Goal: Task Accomplishment & Management: Use online tool/utility

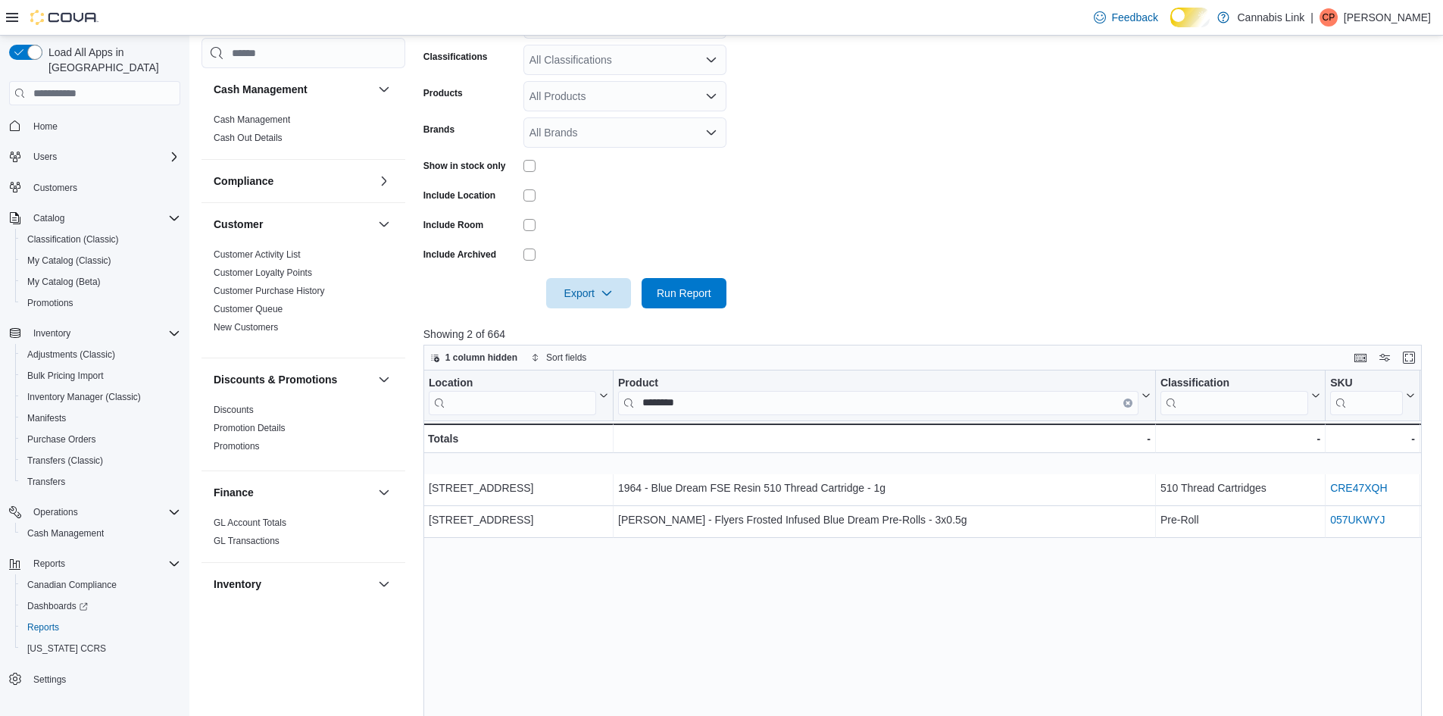
scroll to position [278, 0]
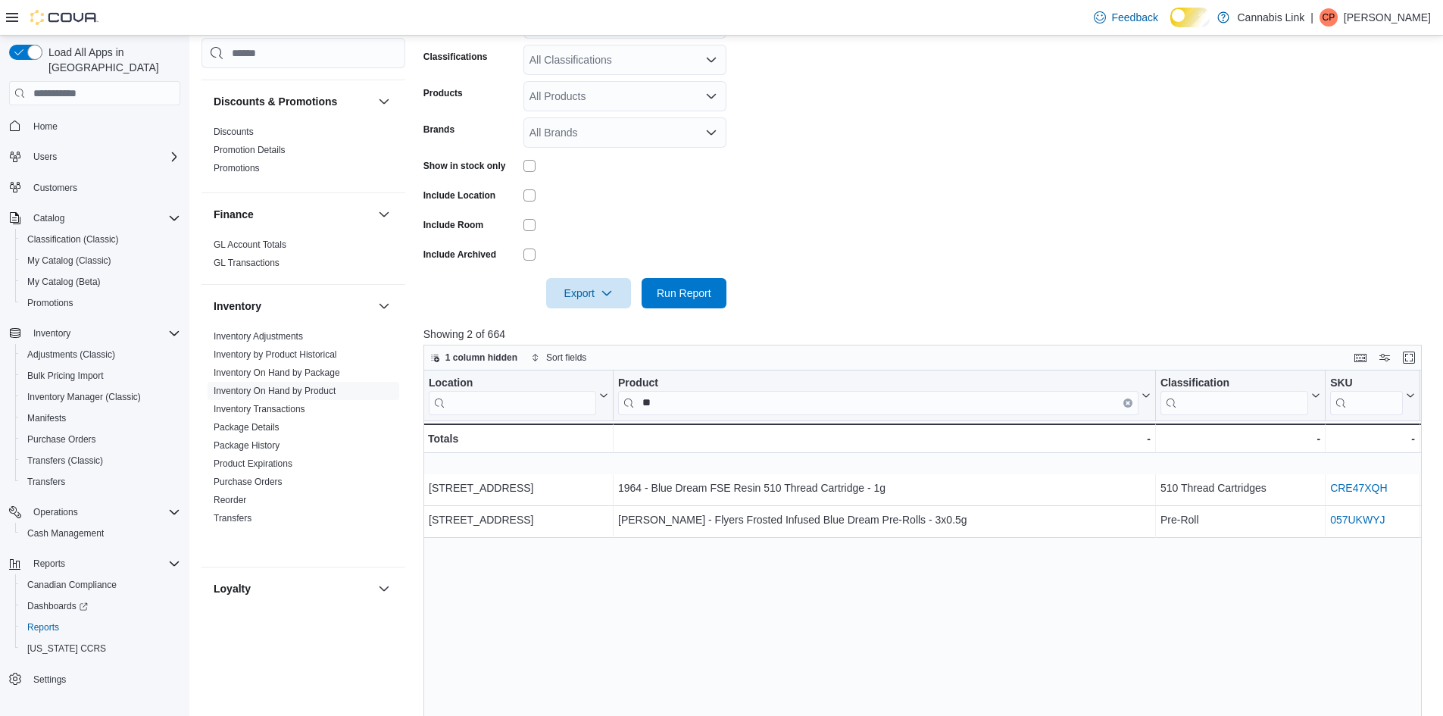
type input "*"
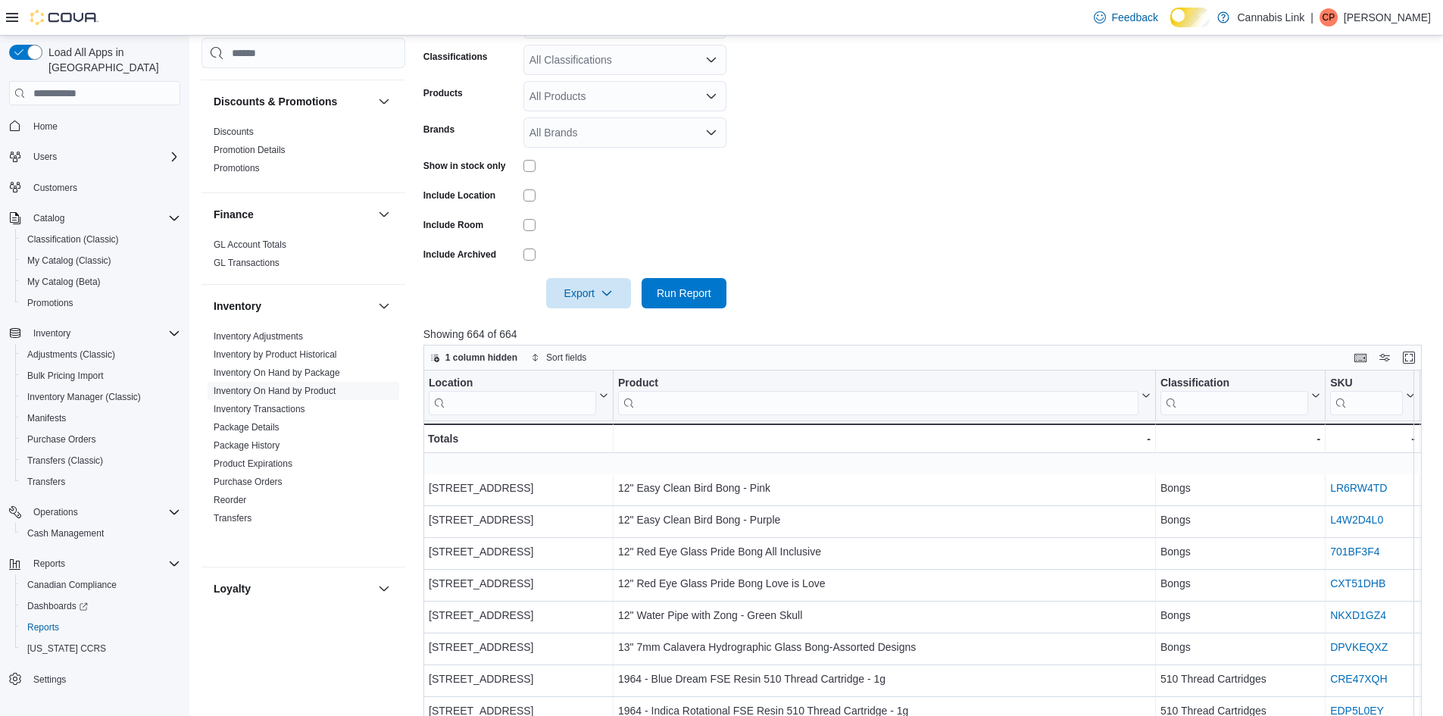
type input "*"
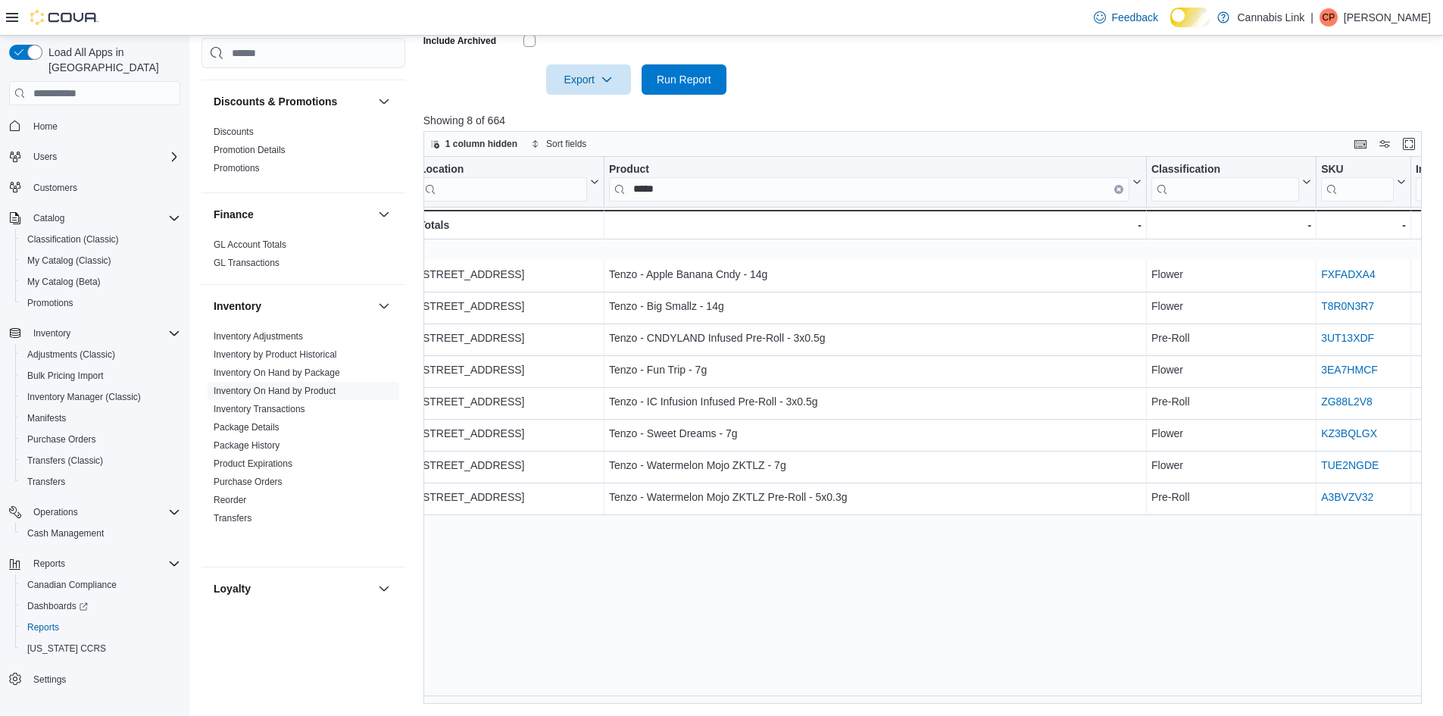
scroll to position [0, 0]
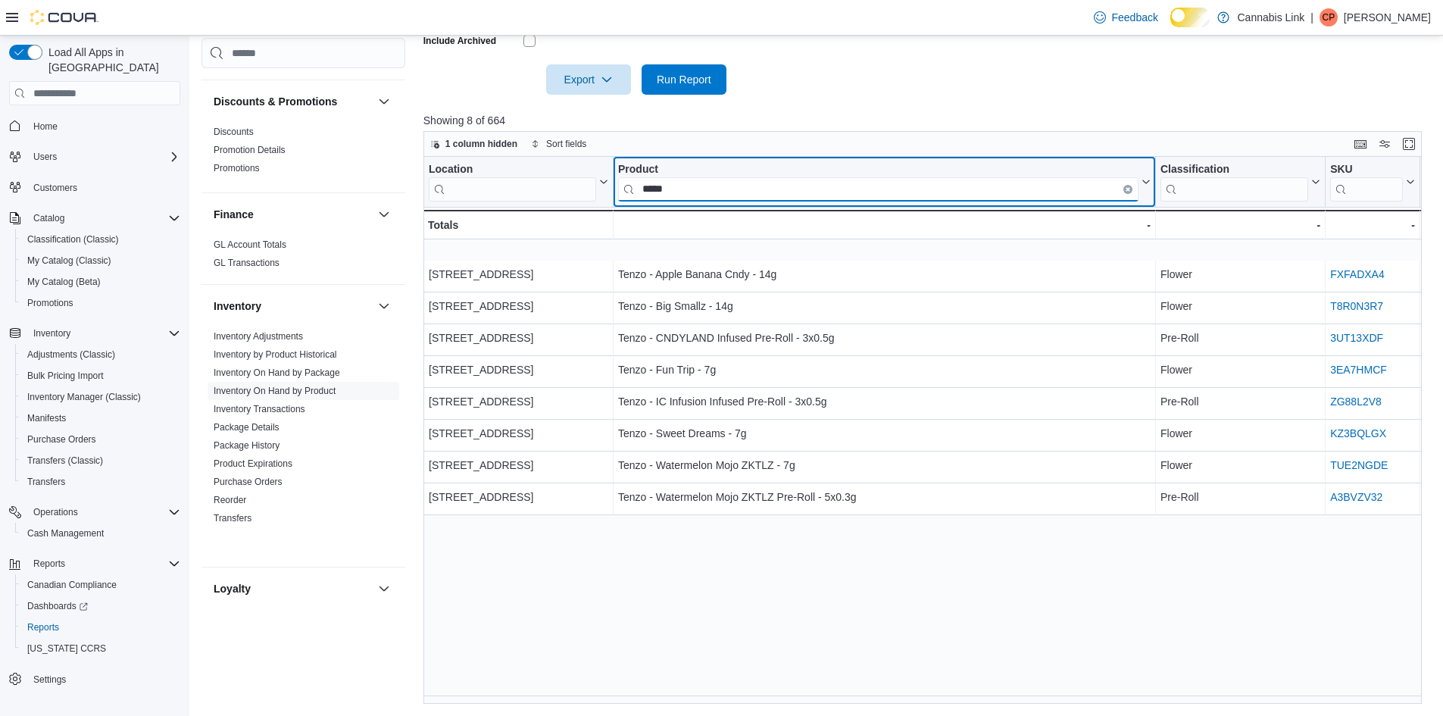
click at [710, 202] on input "*****" at bounding box center [878, 189] width 521 height 24
type input "*"
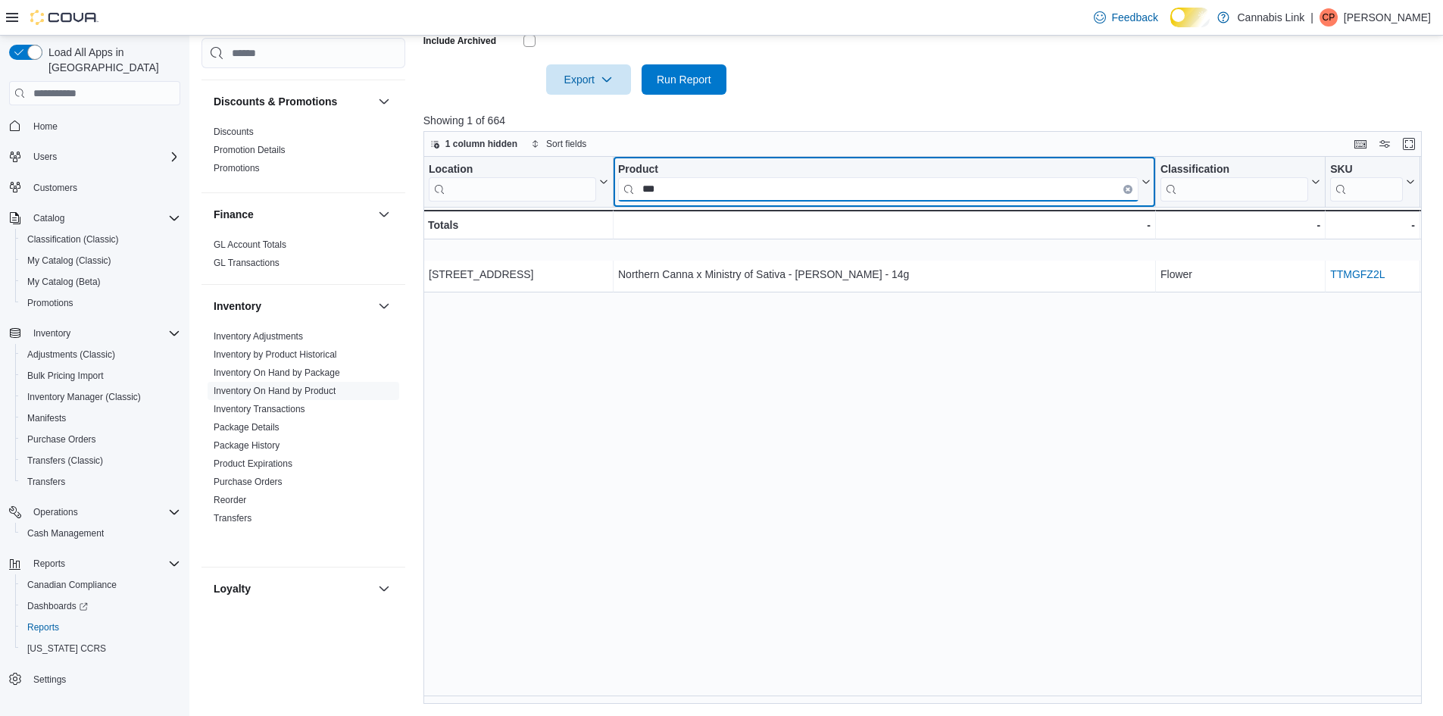
type input "***"
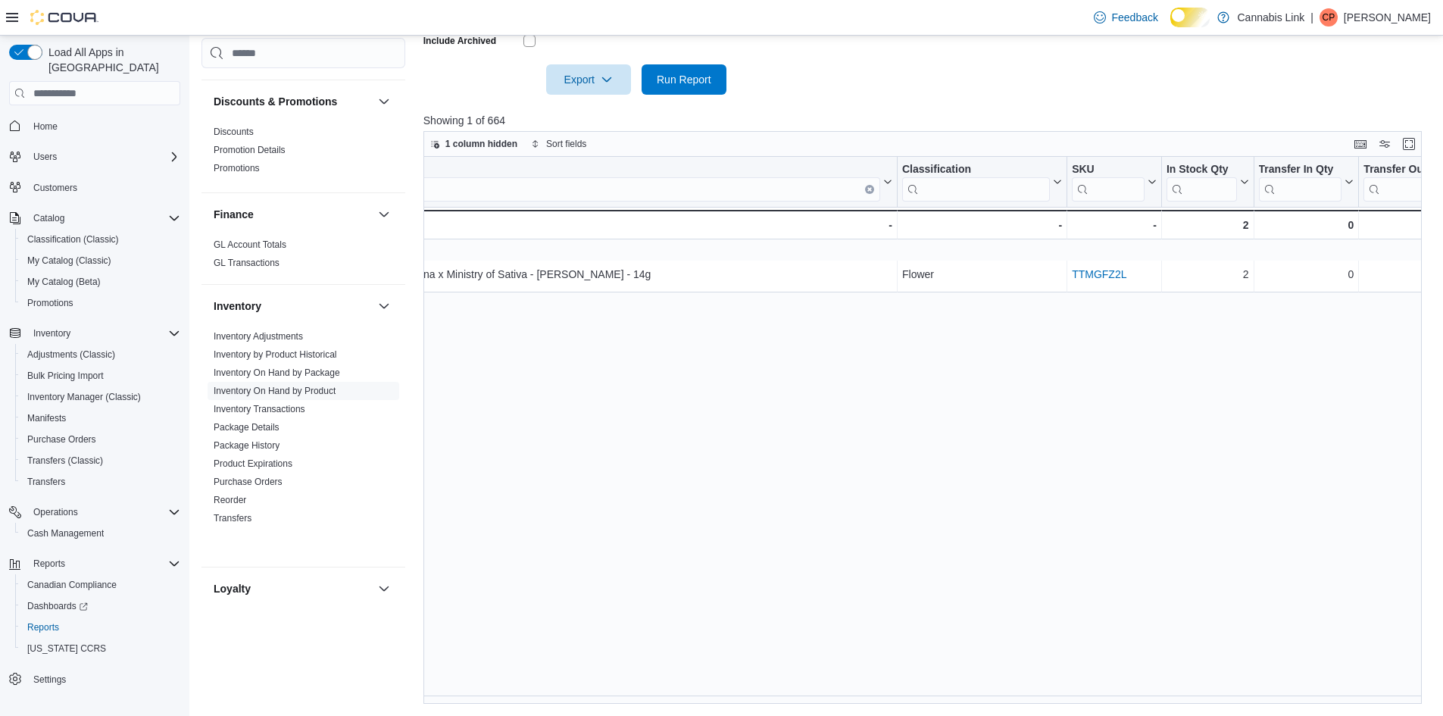
scroll to position [0, 262]
click at [228, 505] on link "Reorder" at bounding box center [230, 500] width 33 height 11
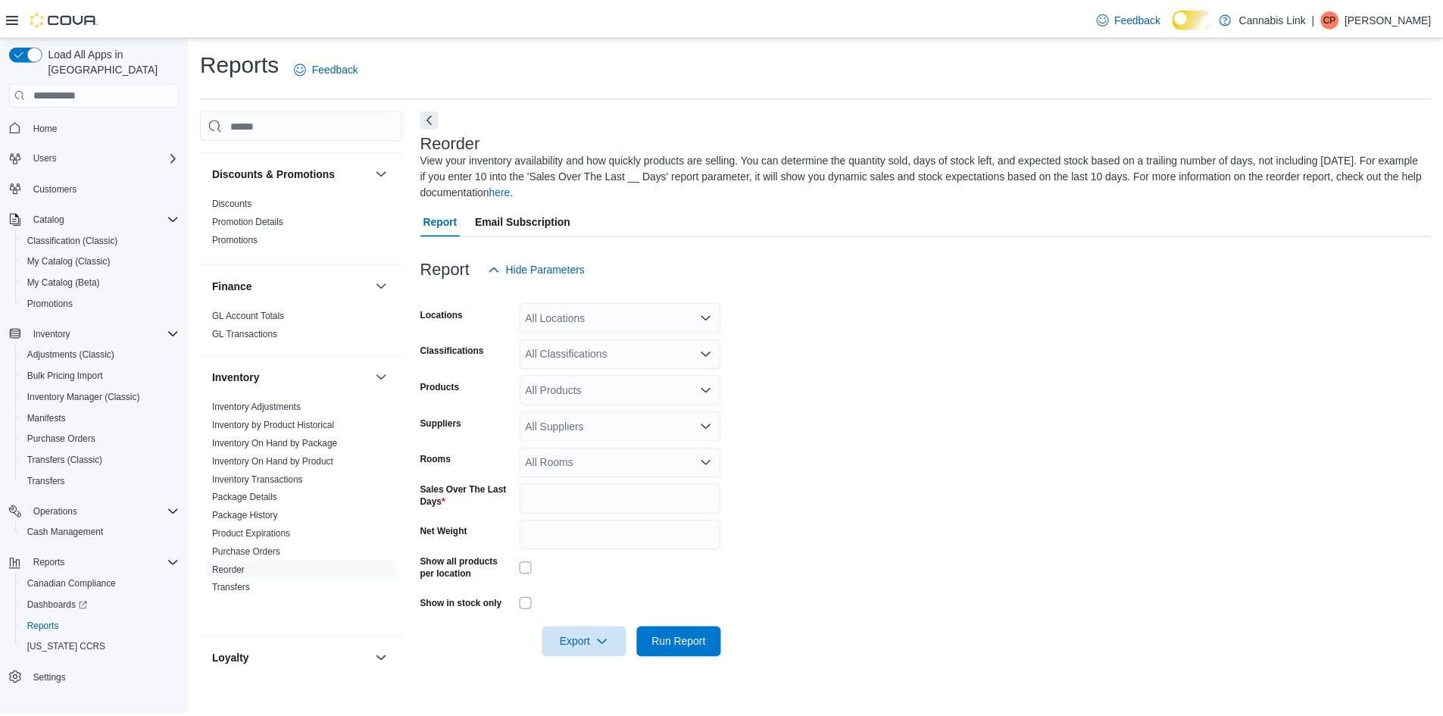
scroll to position [4, 0]
click at [577, 327] on div "All Locations" at bounding box center [625, 317] width 203 height 30
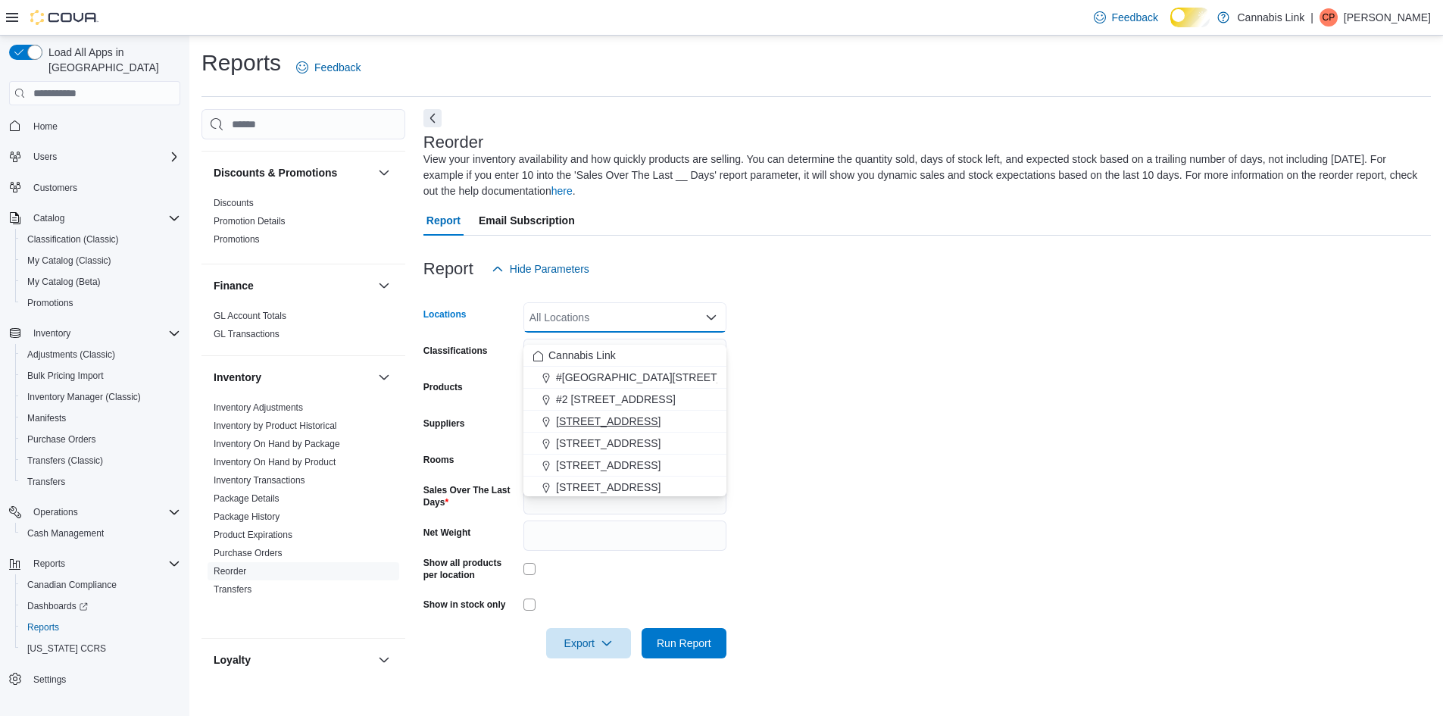
click at [613, 417] on span "[STREET_ADDRESS]" at bounding box center [608, 421] width 105 height 15
click at [899, 403] on form "Locations [STREET_ADDRESS] Selected. [STREET_ADDRESS]. Press Backspace to delet…" at bounding box center [928, 471] width 1008 height 374
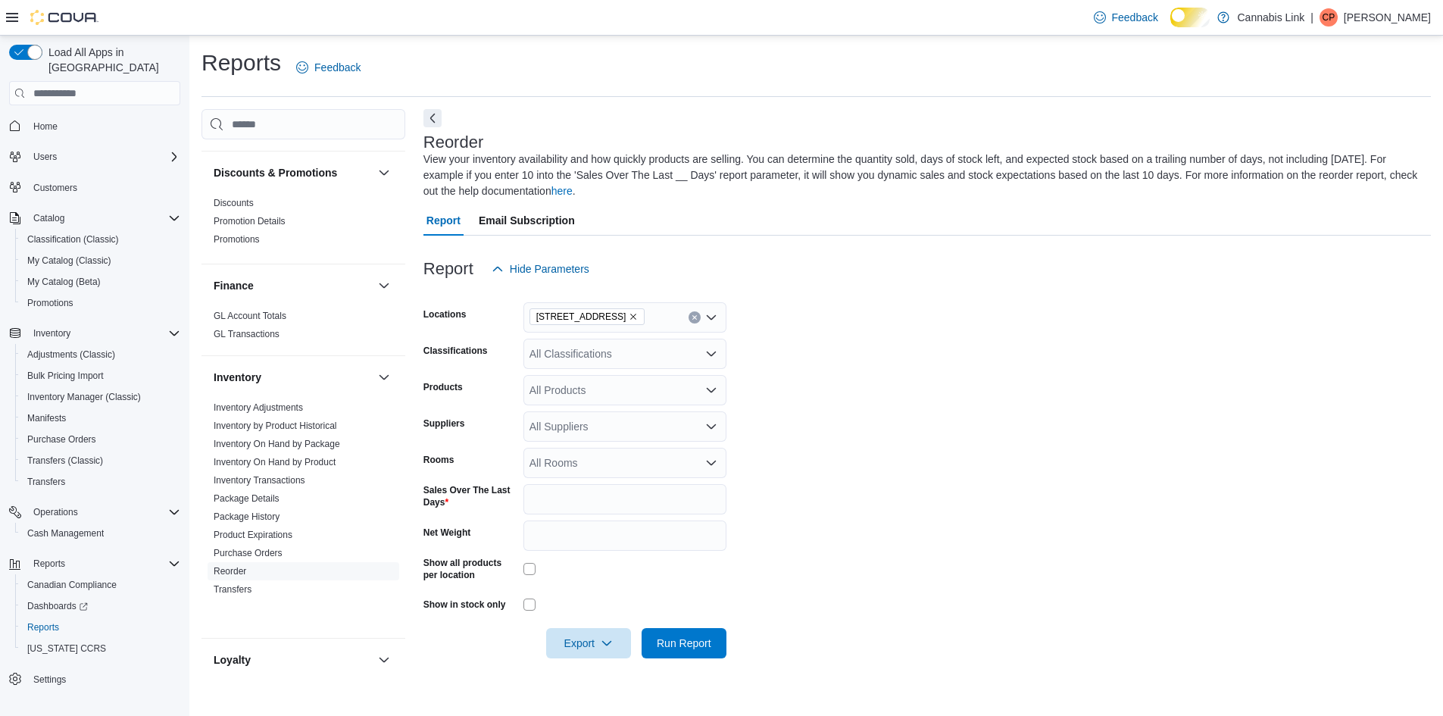
click at [607, 405] on div "All Products" at bounding box center [625, 390] width 203 height 30
click at [936, 399] on form "Locations [STREET_ADDRESS] Classifications All Classifications Products All Pro…" at bounding box center [928, 471] width 1008 height 374
click at [579, 431] on div "All Suppliers" at bounding box center [625, 426] width 203 height 30
type input "***"
click at [788, 566] on form "Locations [STREET_ADDRESS] Classifications All Classifications Products All Pro…" at bounding box center [928, 471] width 1008 height 374
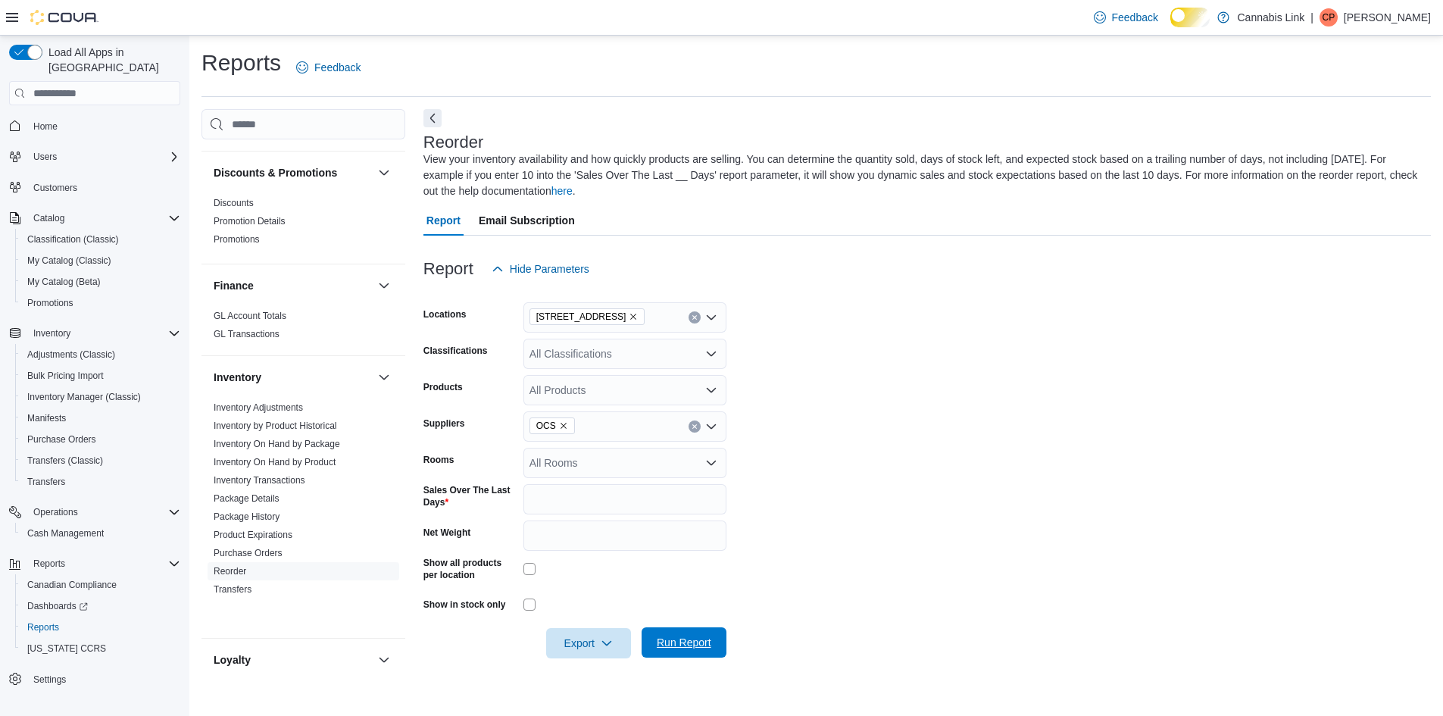
click at [671, 650] on span "Run Report" at bounding box center [684, 642] width 55 height 15
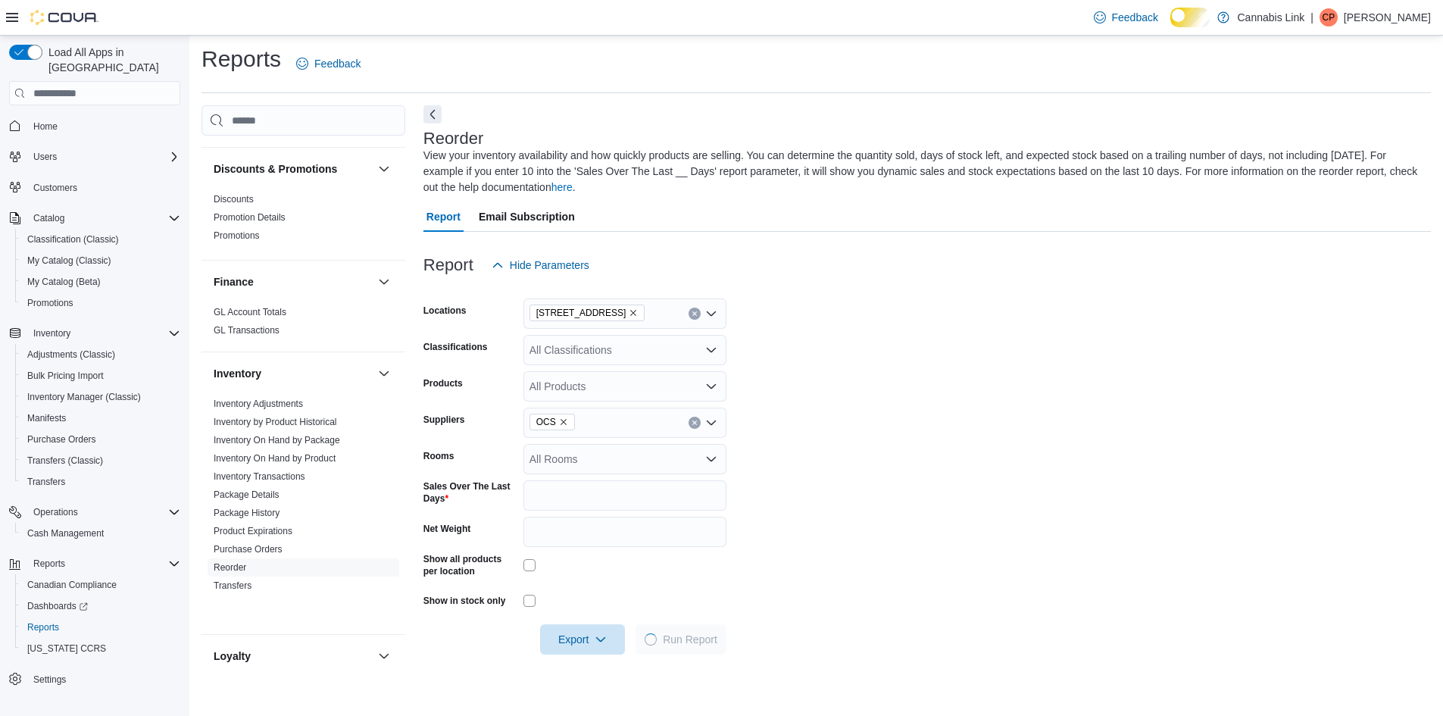
scroll to position [282, 0]
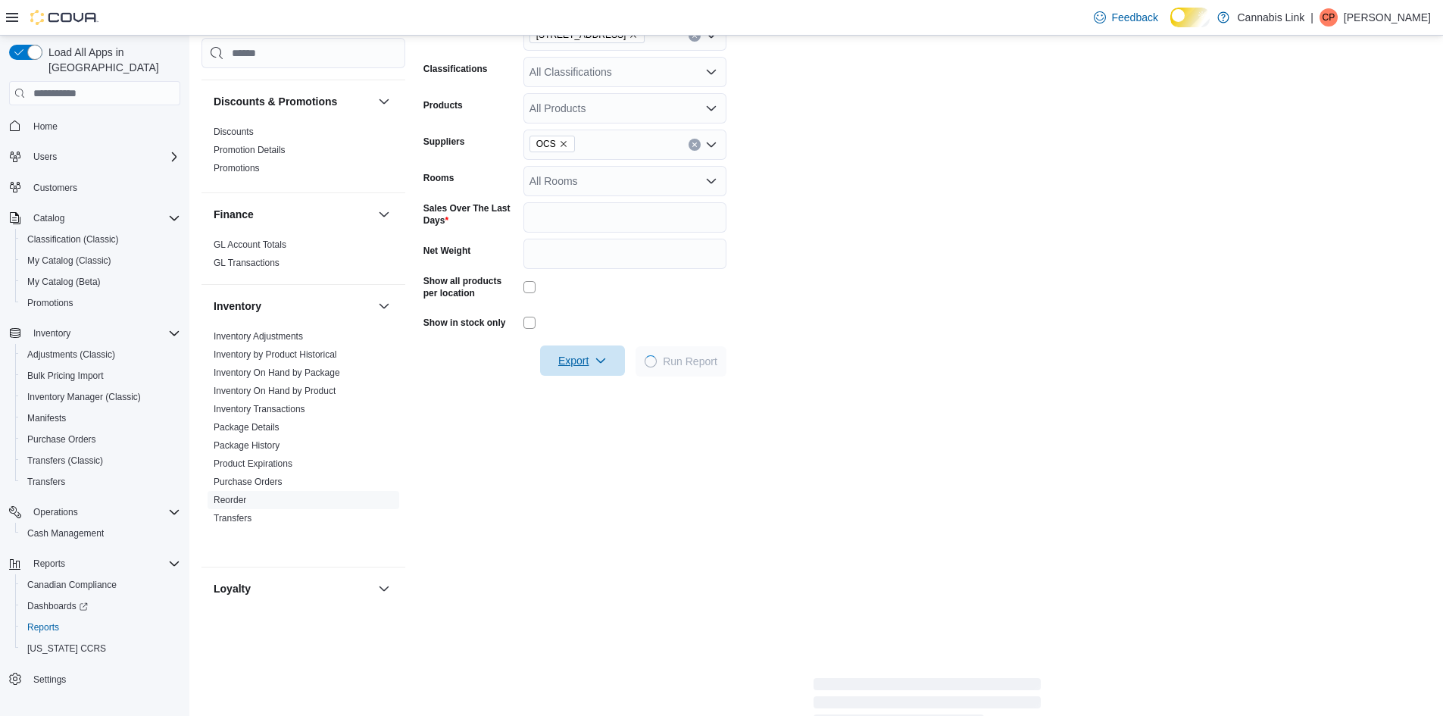
click at [555, 376] on span "Export" at bounding box center [582, 361] width 67 height 30
click at [578, 417] on span "Export to Excel" at bounding box center [562, 423] width 68 height 12
